Goal: Communication & Community: Answer question/provide support

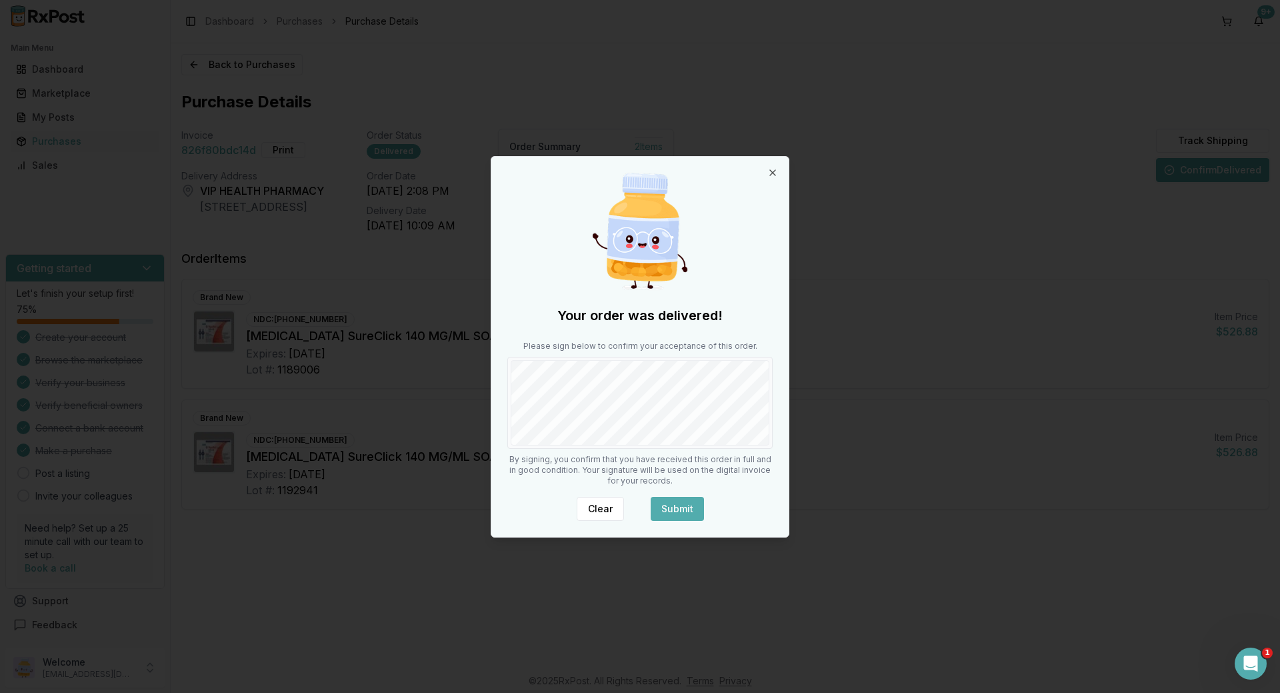
click at [671, 509] on button "Submit" at bounding box center [677, 509] width 53 height 24
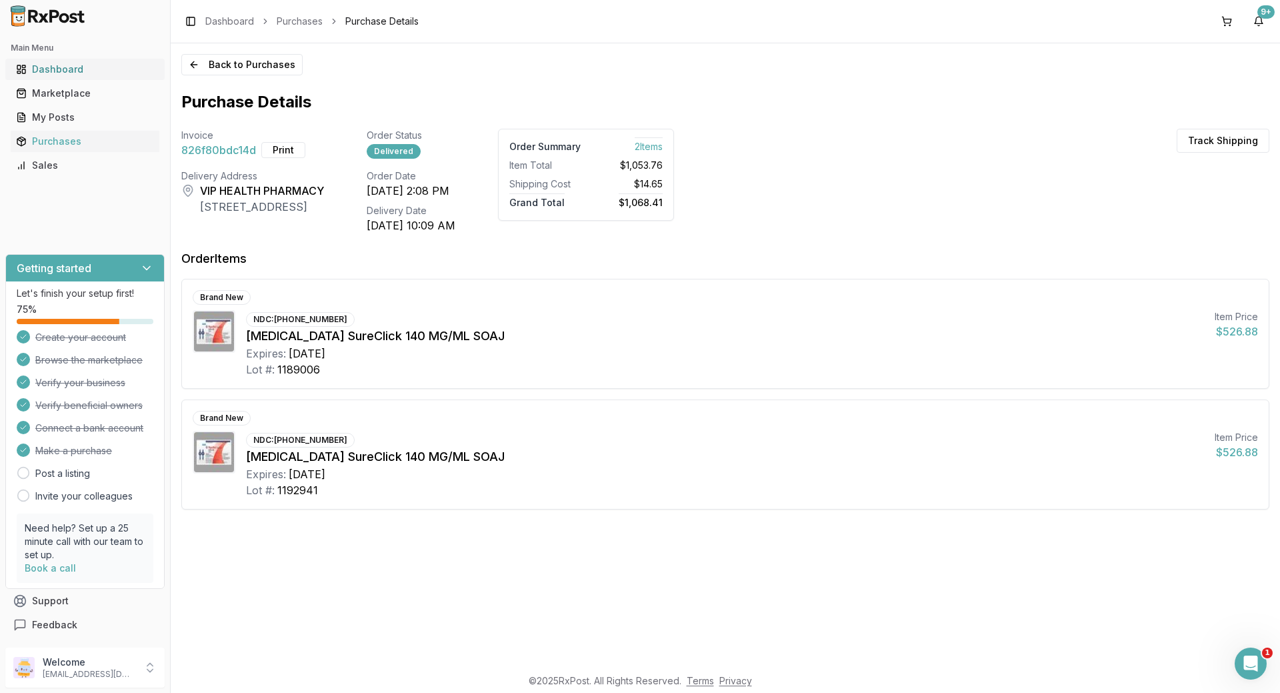
click at [97, 70] on div "Dashboard" at bounding box center [85, 69] width 138 height 13
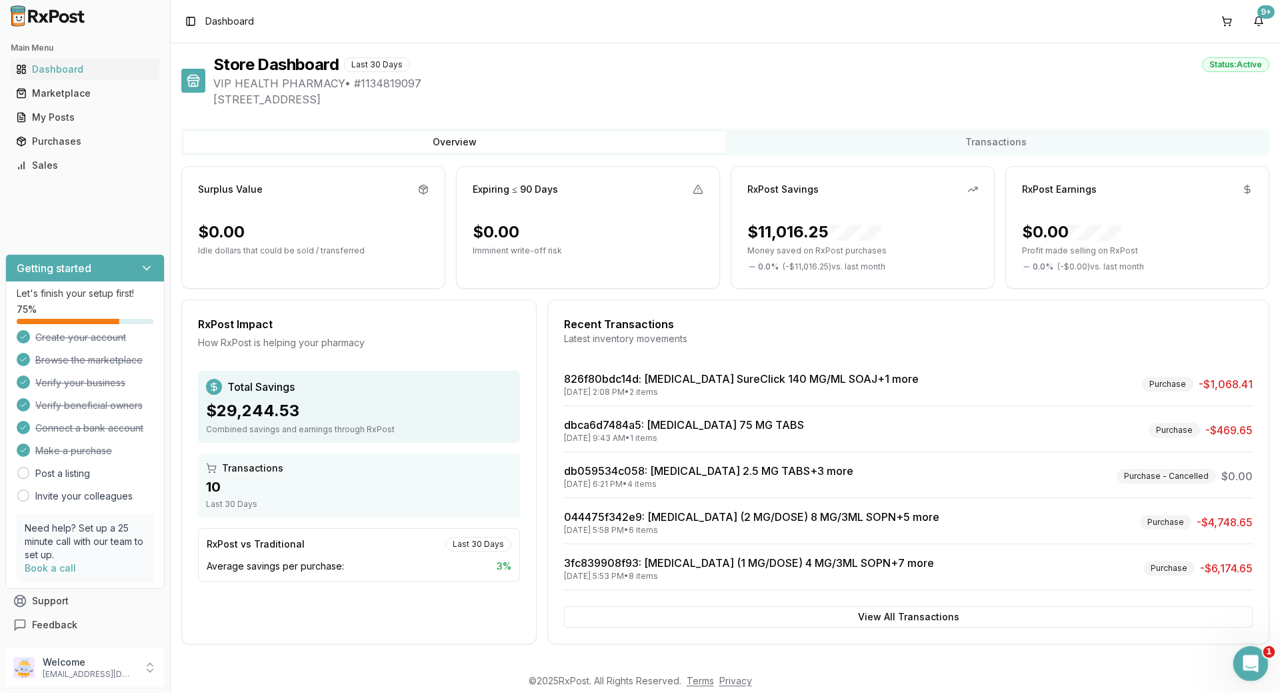
click at [1247, 654] on icon "Open Intercom Messenger" at bounding box center [1249, 662] width 22 height 22
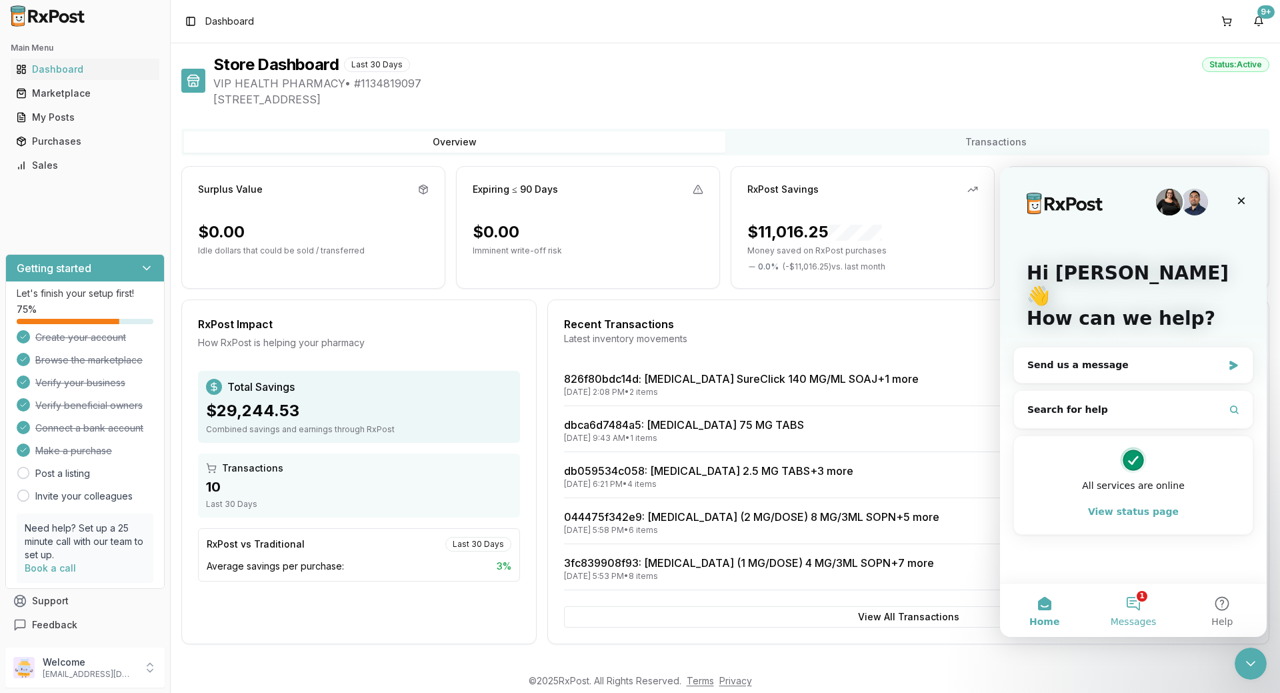
click at [1139, 619] on span "Messages" at bounding box center [1134, 621] width 46 height 9
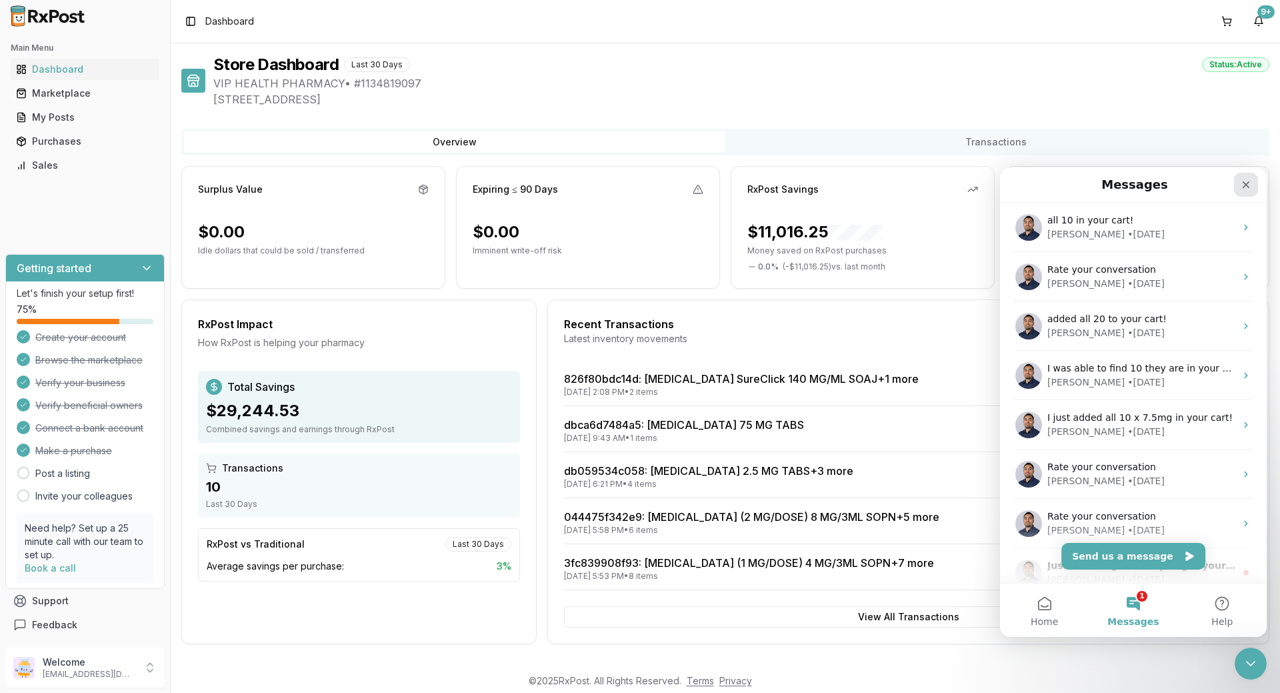
click at [1245, 181] on icon "Close" at bounding box center [1246, 184] width 11 height 11
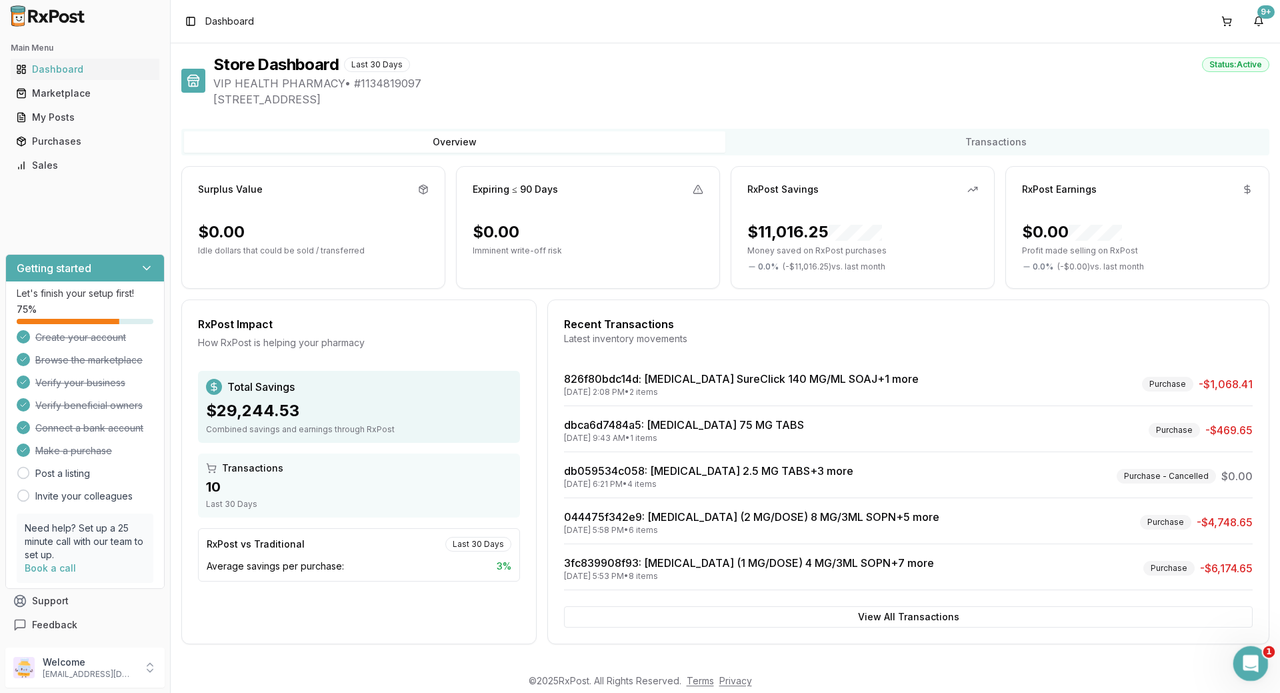
click at [1247, 664] on icon "Open Intercom Messenger" at bounding box center [1249, 662] width 22 height 22
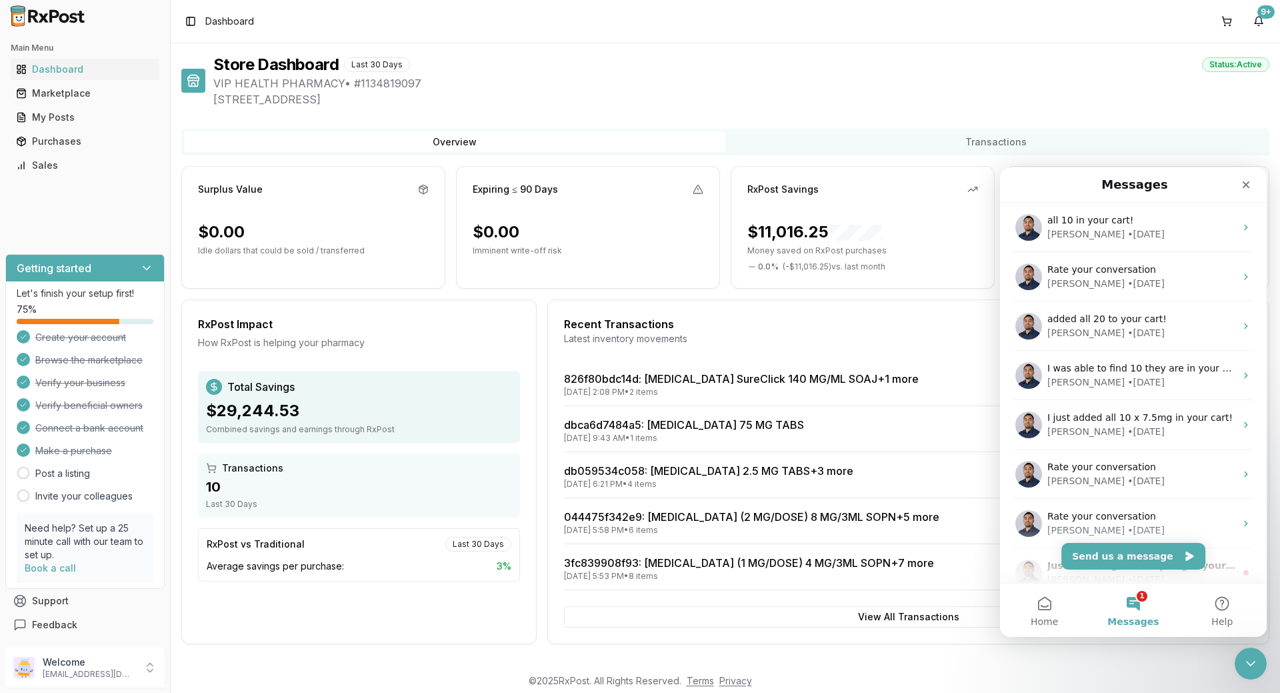
click at [1141, 621] on span "Messages" at bounding box center [1132, 621] width 51 height 9
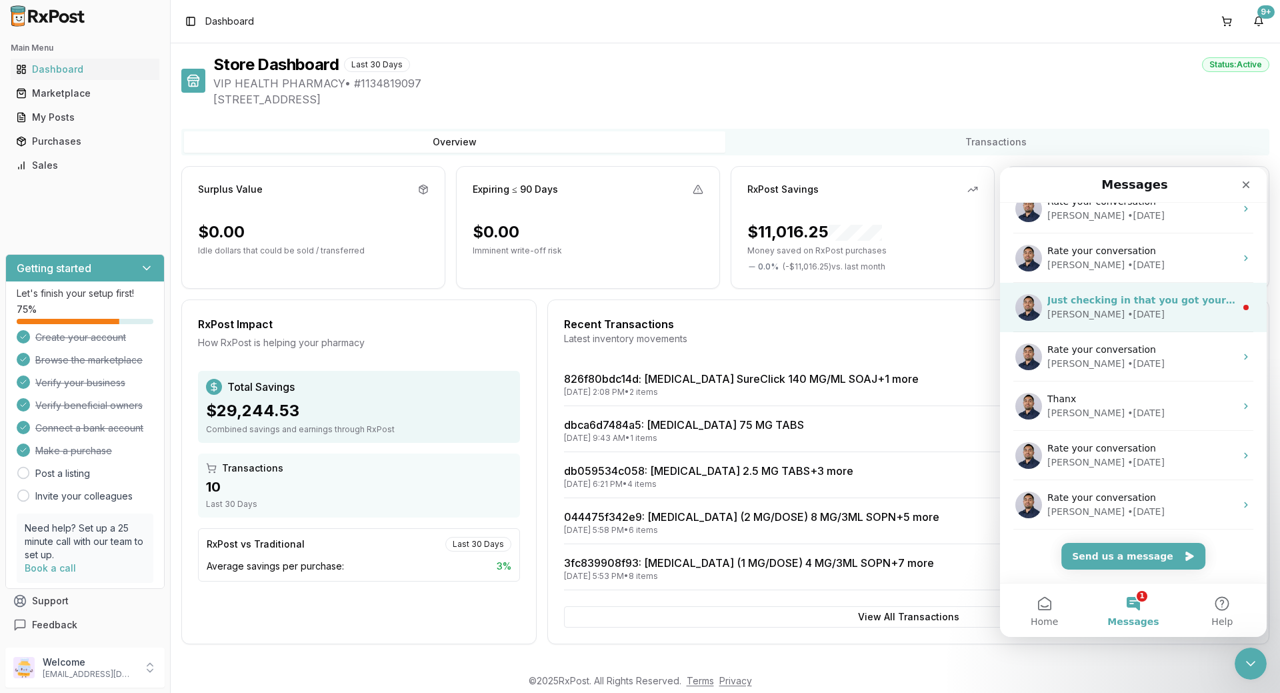
click at [1132, 287] on div "Just checking in that you got your Mounjaro? Manuel • 16w ago" at bounding box center [1133, 307] width 267 height 49
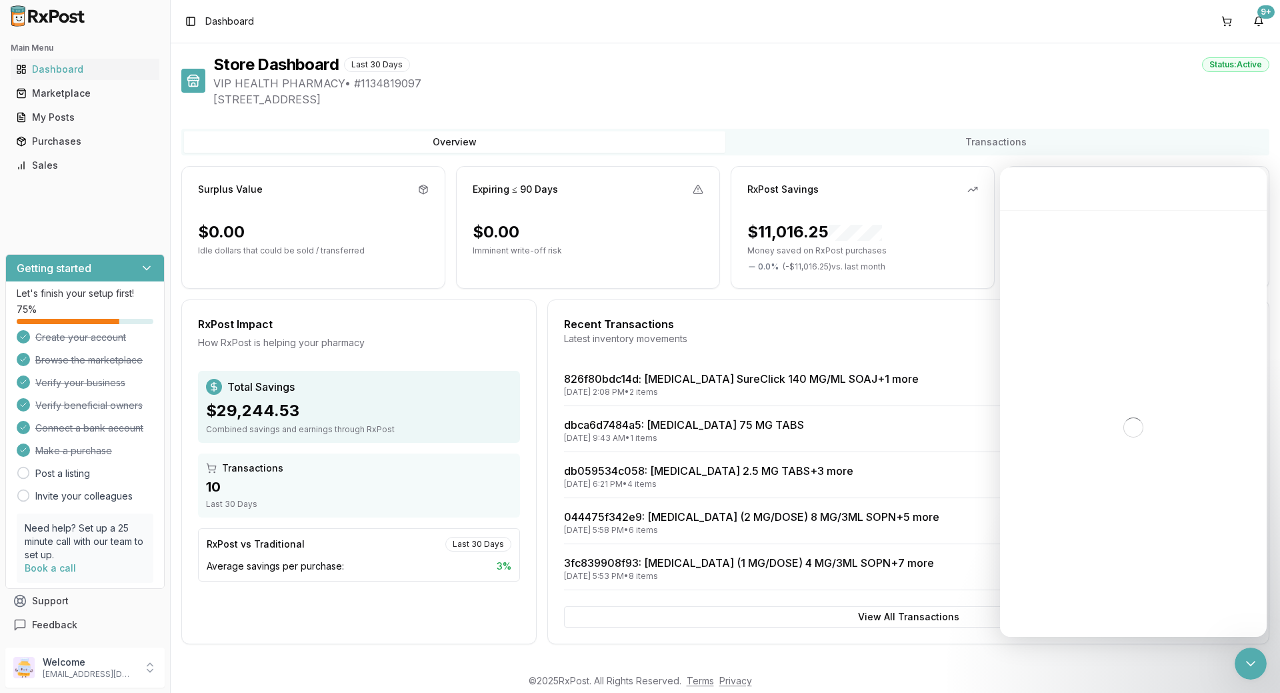
scroll to position [211, 0]
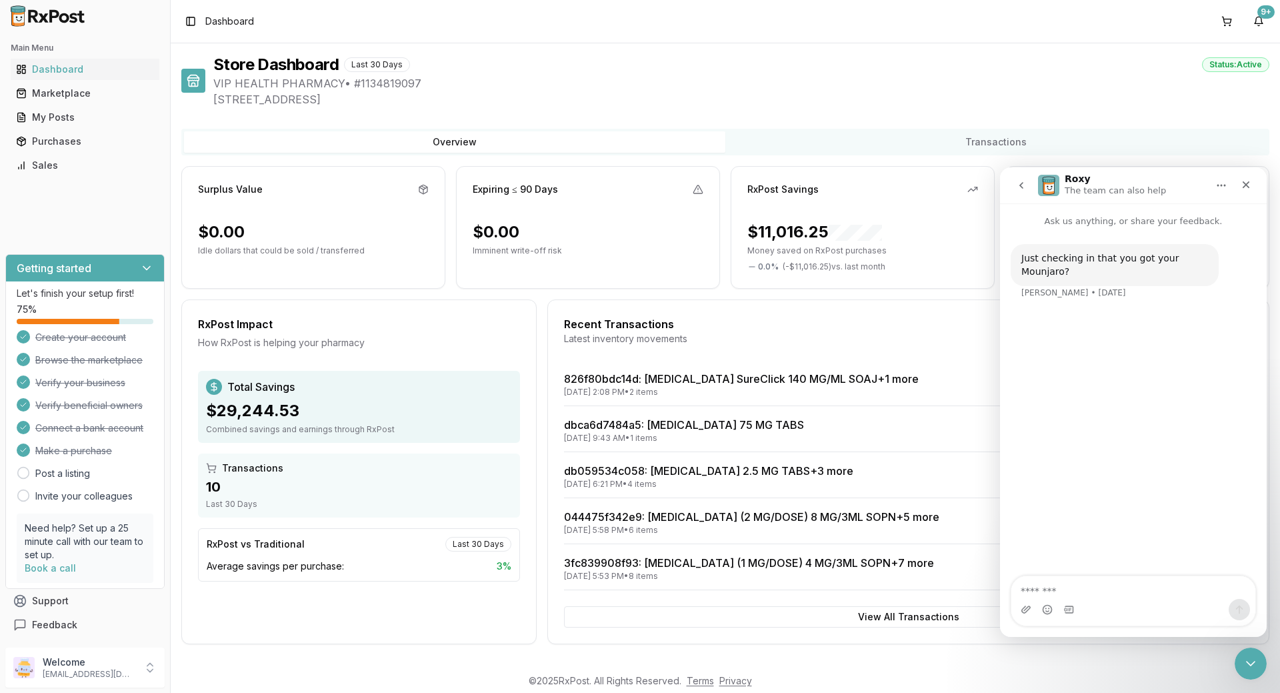
click at [1027, 185] on button "go back" at bounding box center [1021, 185] width 25 height 25
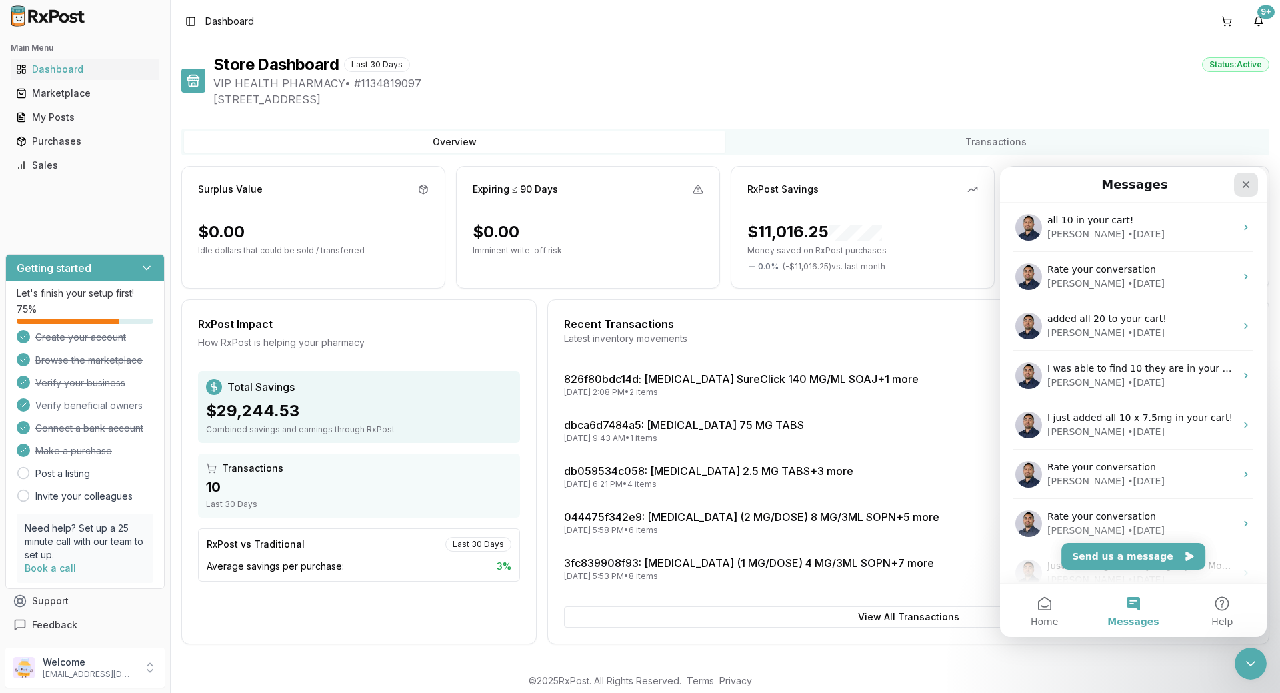
click at [1245, 177] on div "Close" at bounding box center [1246, 185] width 24 height 24
